Goal: Information Seeking & Learning: Learn about a topic

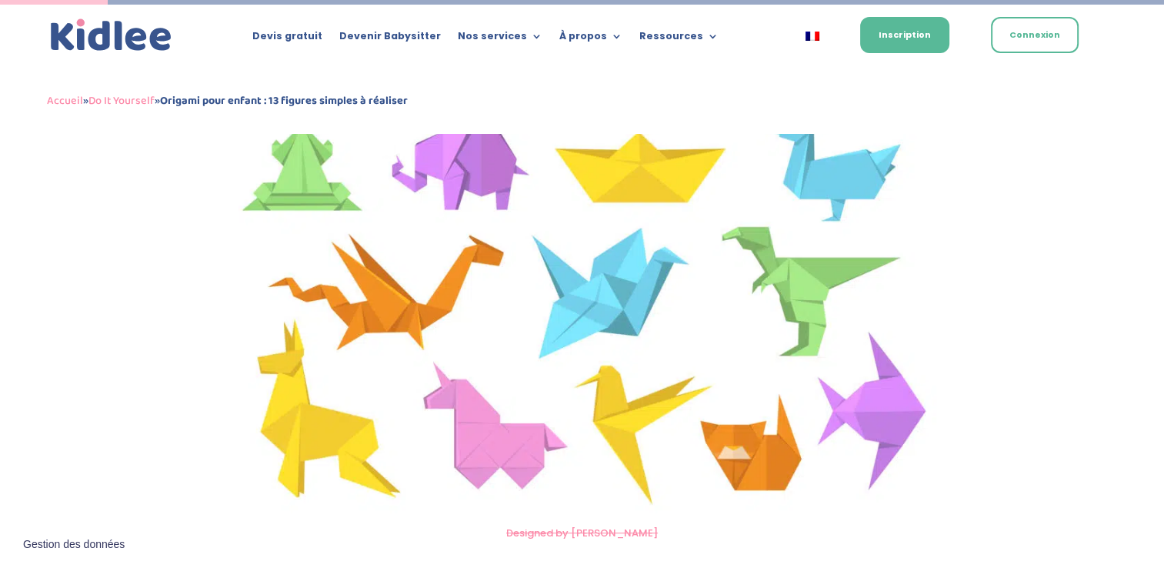
scroll to position [1104, 0]
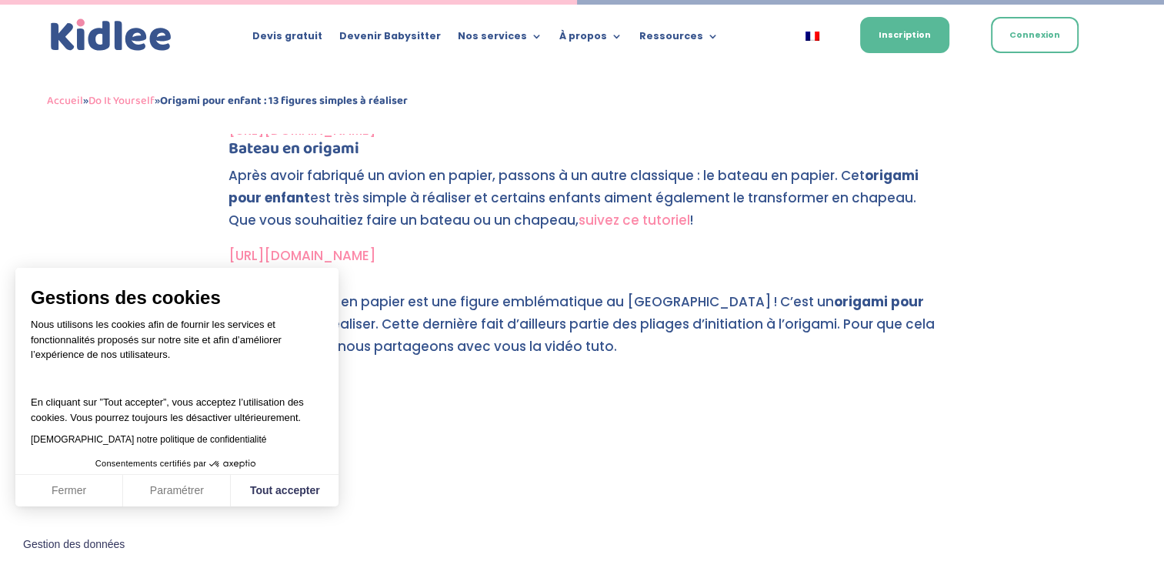
scroll to position [3587, 0]
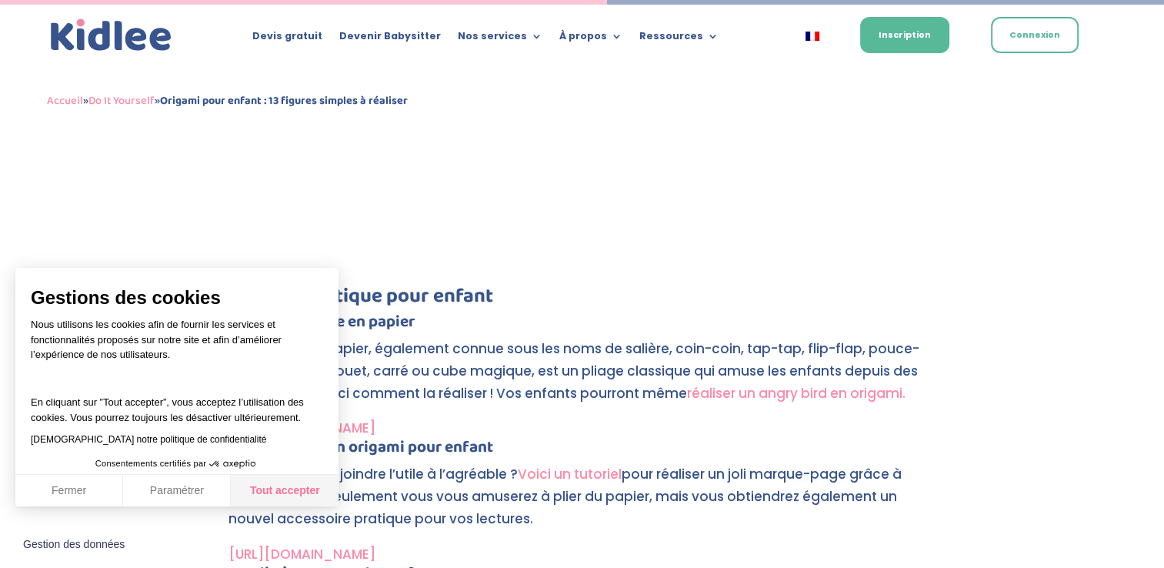
click at [272, 491] on button "Tout accepter" at bounding box center [285, 491] width 108 height 32
checkbox input "true"
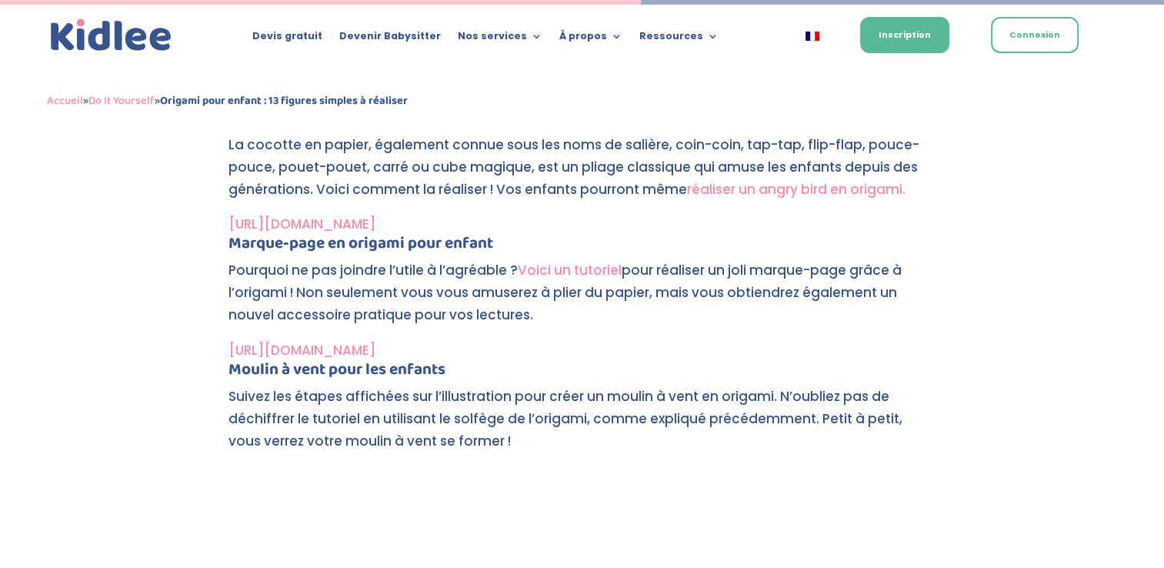
scroll to position [3802, 0]
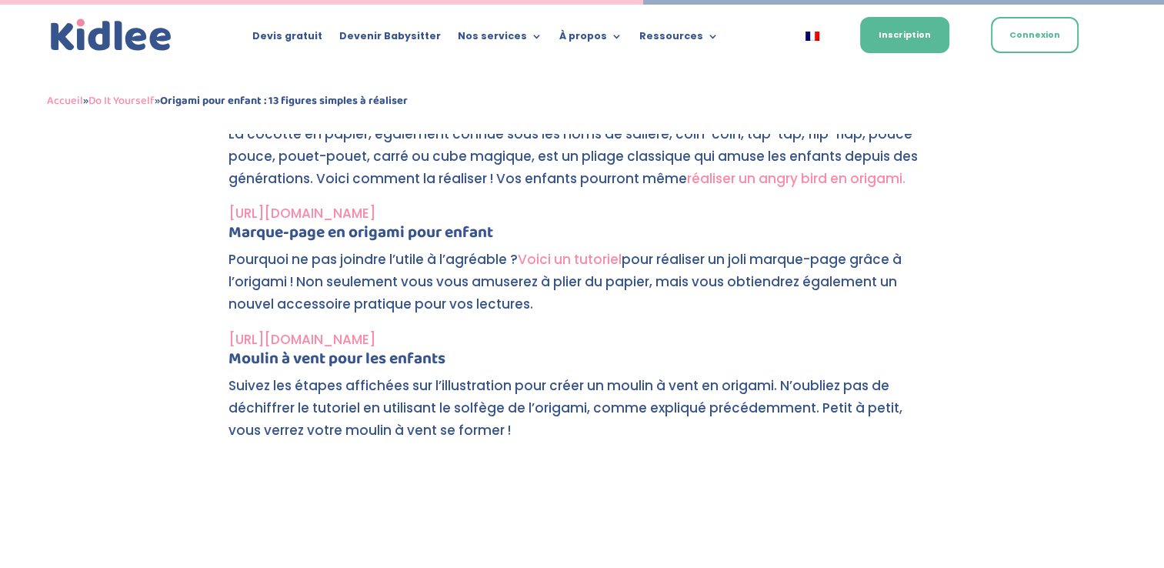
click at [375, 210] on link "[URL][DOMAIN_NAME]" at bounding box center [301, 213] width 147 height 18
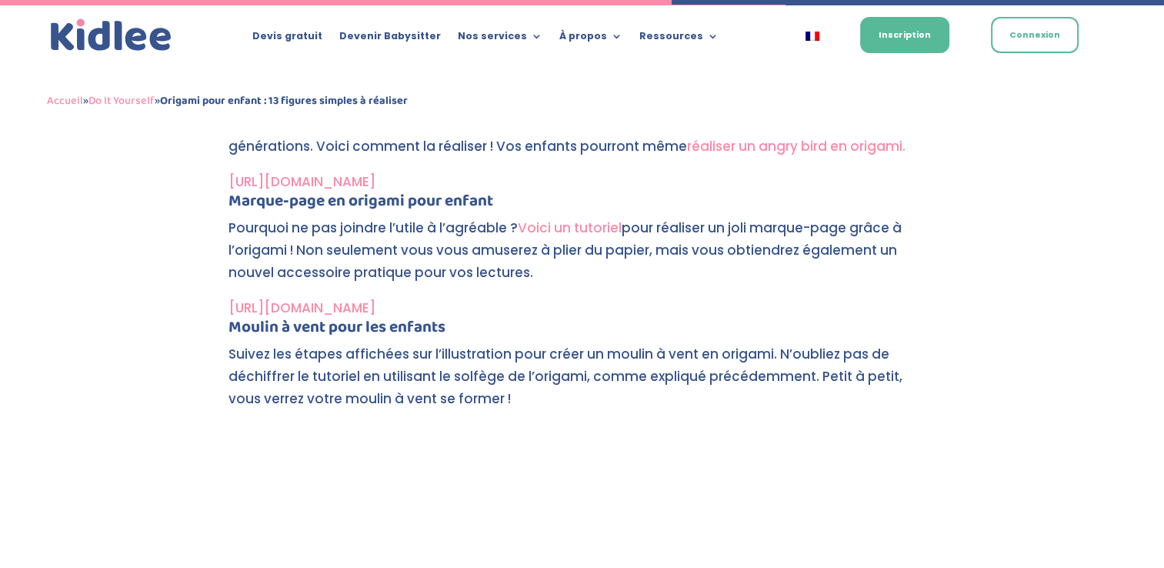
scroll to position [4002, 0]
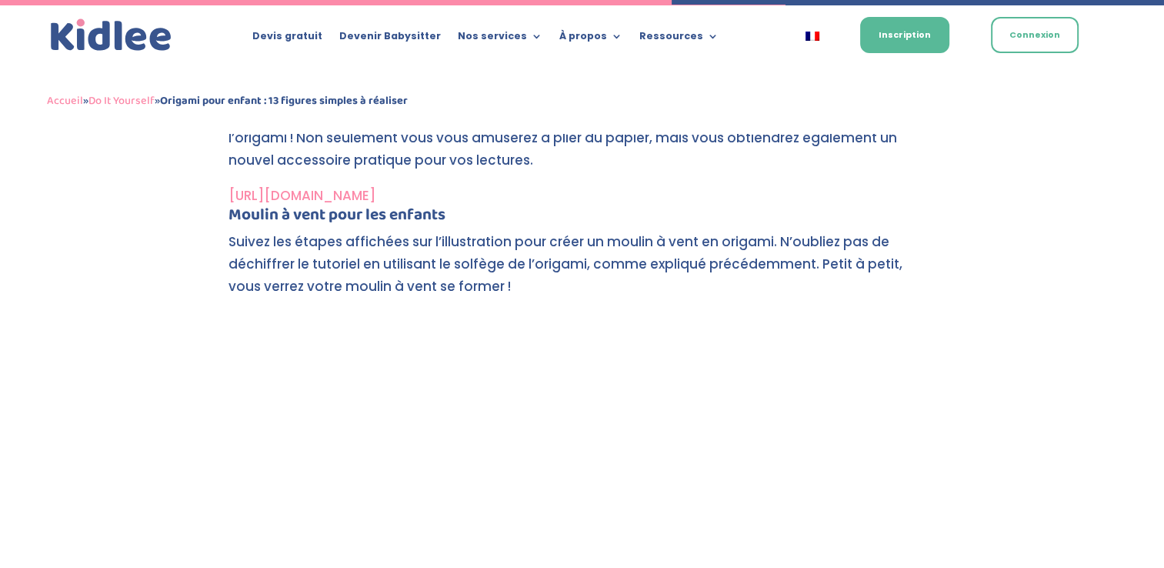
click at [575, 301] on p "Suivez les étapes affichées sur l’illustration pour créer un moulin à vent en o…" at bounding box center [582, 271] width 708 height 80
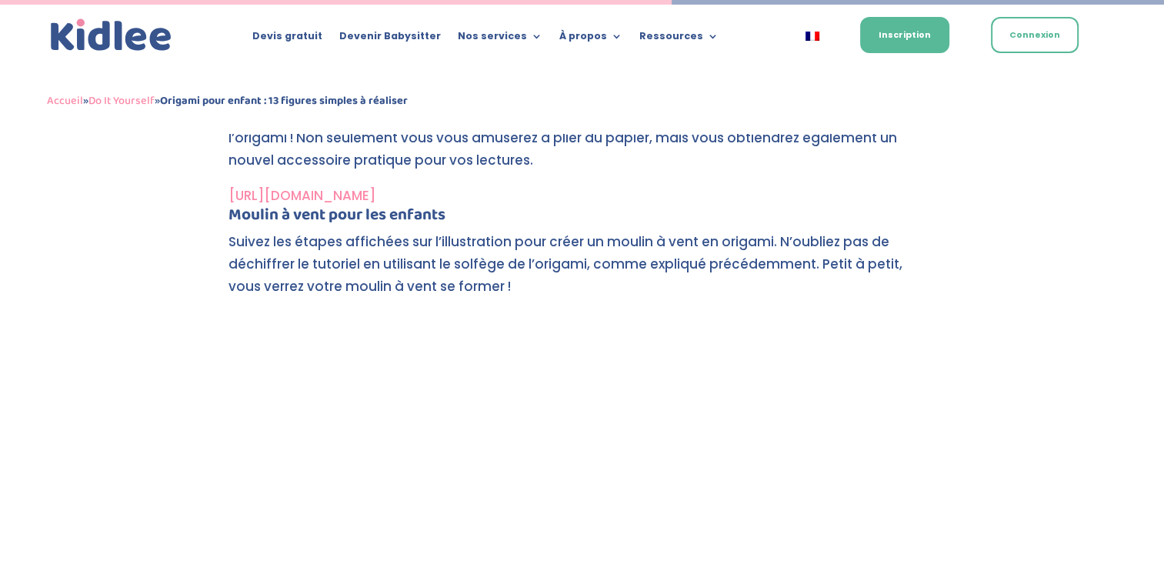
scroll to position [3802, 0]
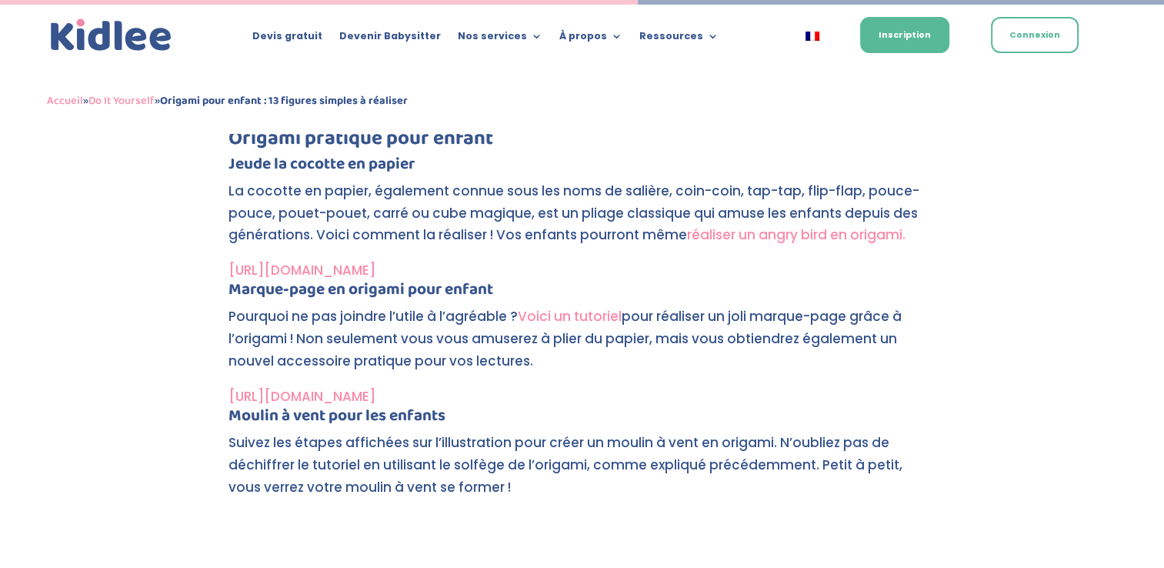
click at [572, 319] on link "Voici un tutoriel" at bounding box center [570, 316] width 104 height 18
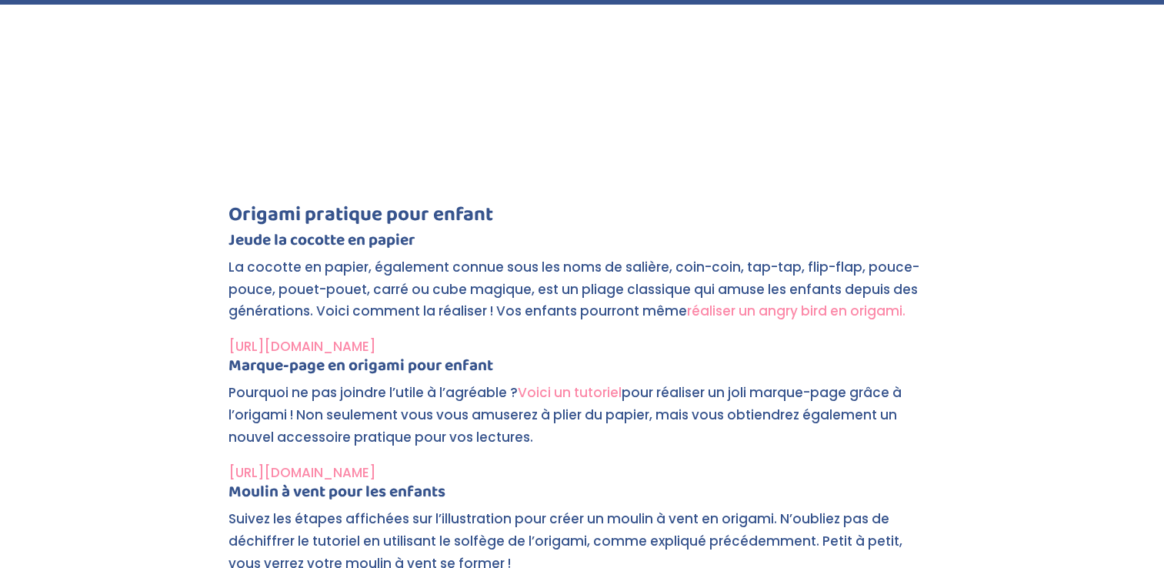
scroll to position [3802, 0]
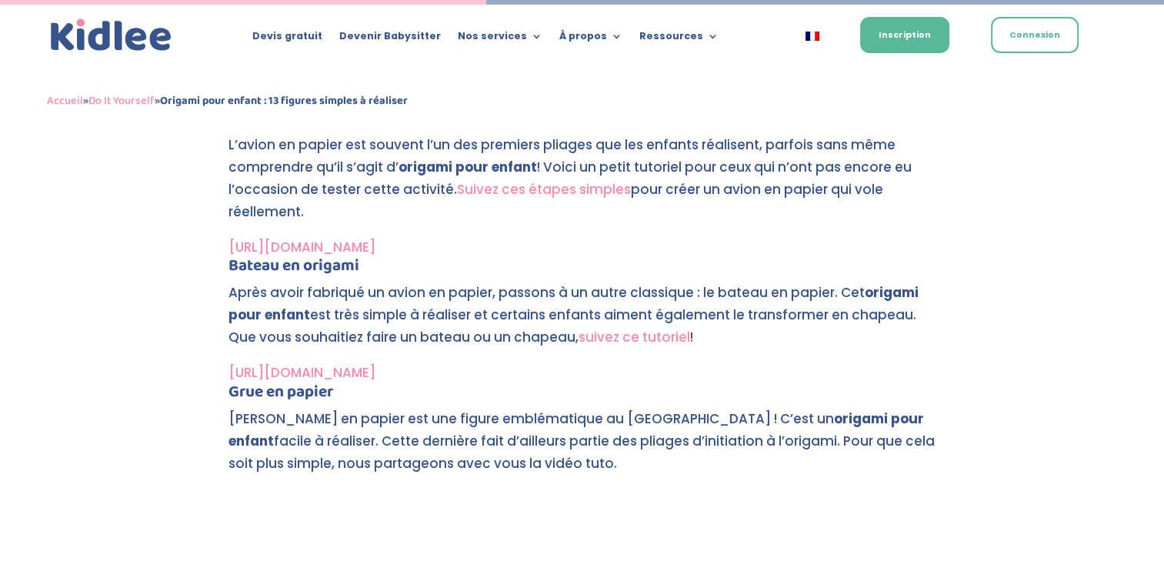
scroll to position [3003, 0]
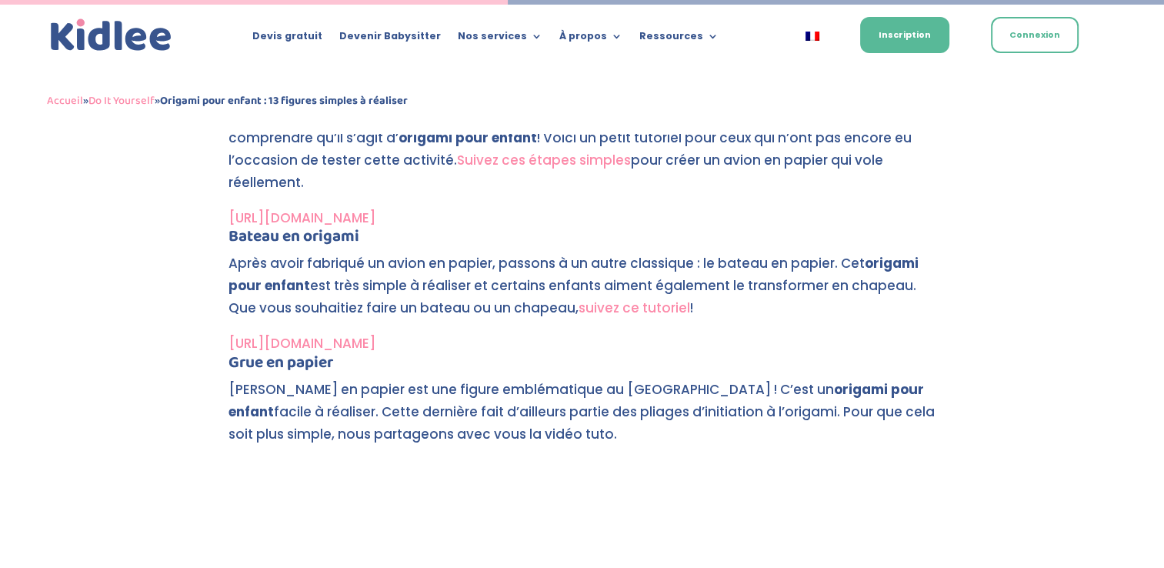
click at [375, 218] on link "[URL][DOMAIN_NAME]" at bounding box center [301, 217] width 147 height 18
